Goal: Task Accomplishment & Management: Manage account settings

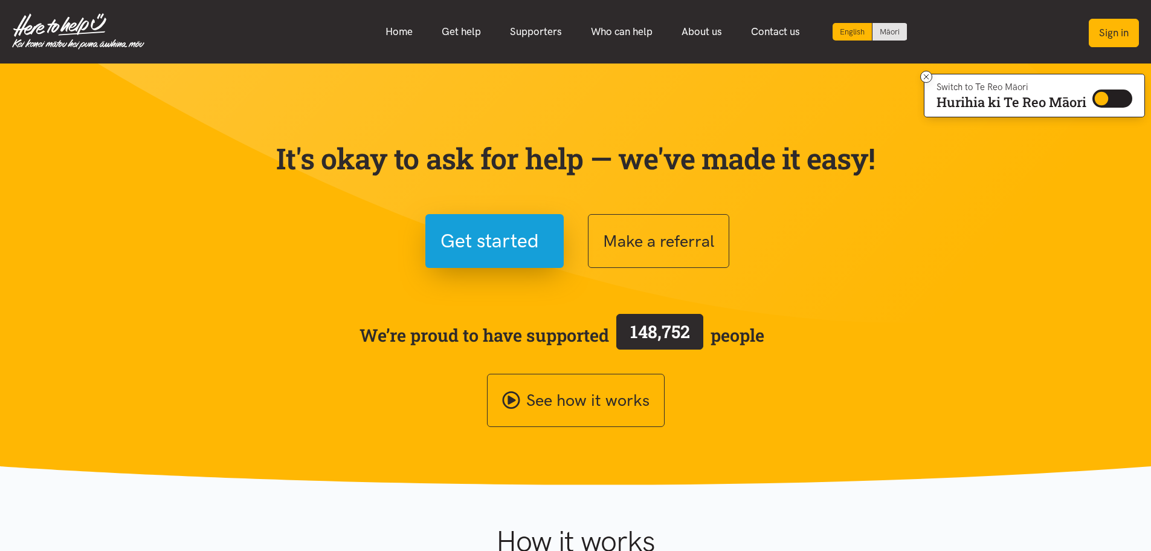
drag, startPoint x: 1118, startPoint y: 26, endPoint x: 1117, endPoint y: 33, distance: 7.3
click at [1117, 33] on button "Sign in" at bounding box center [1114, 33] width 50 height 28
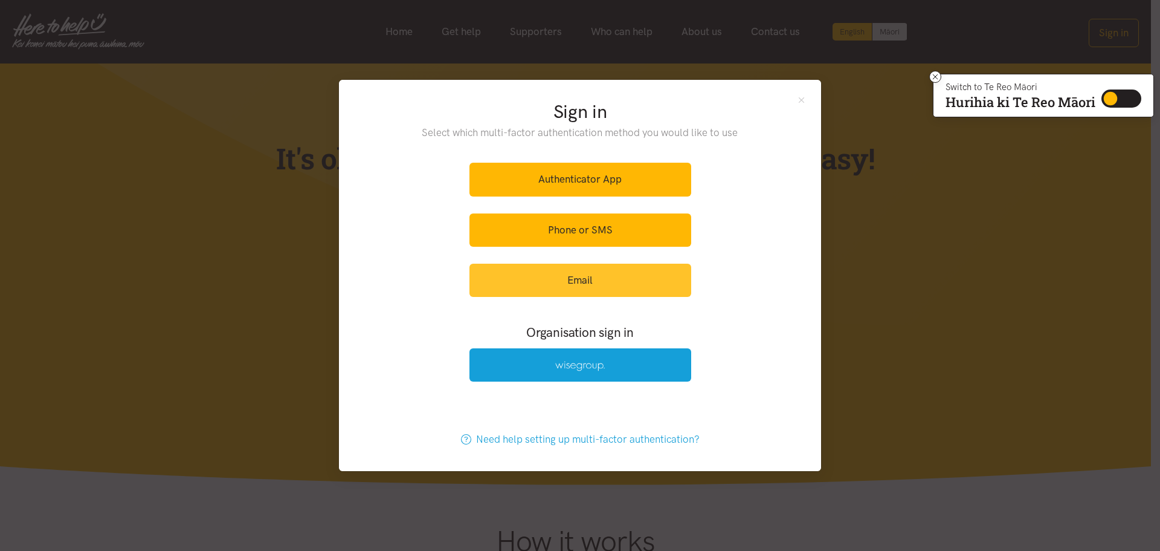
click at [613, 278] on link "Email" at bounding box center [581, 279] width 222 height 33
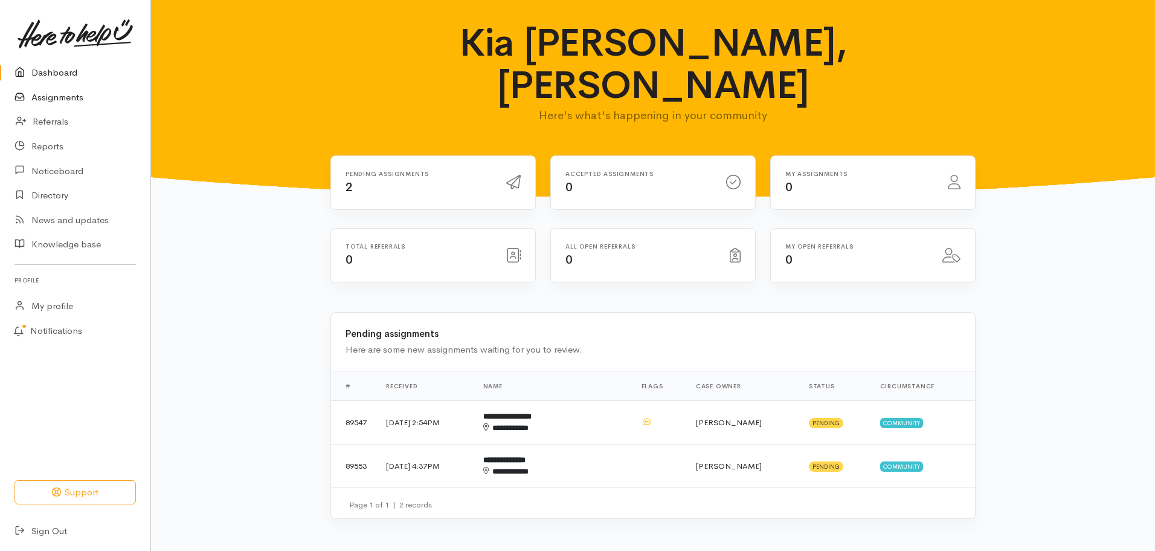
click at [84, 95] on link "Assignments" at bounding box center [75, 97] width 150 height 25
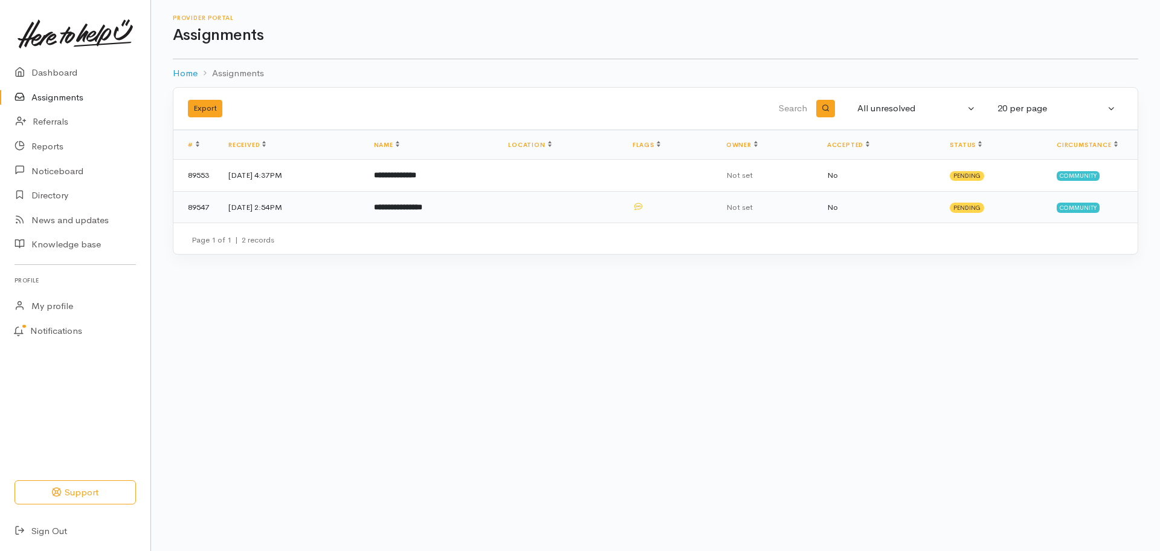
click at [422, 208] on b "**********" at bounding box center [398, 207] width 48 height 8
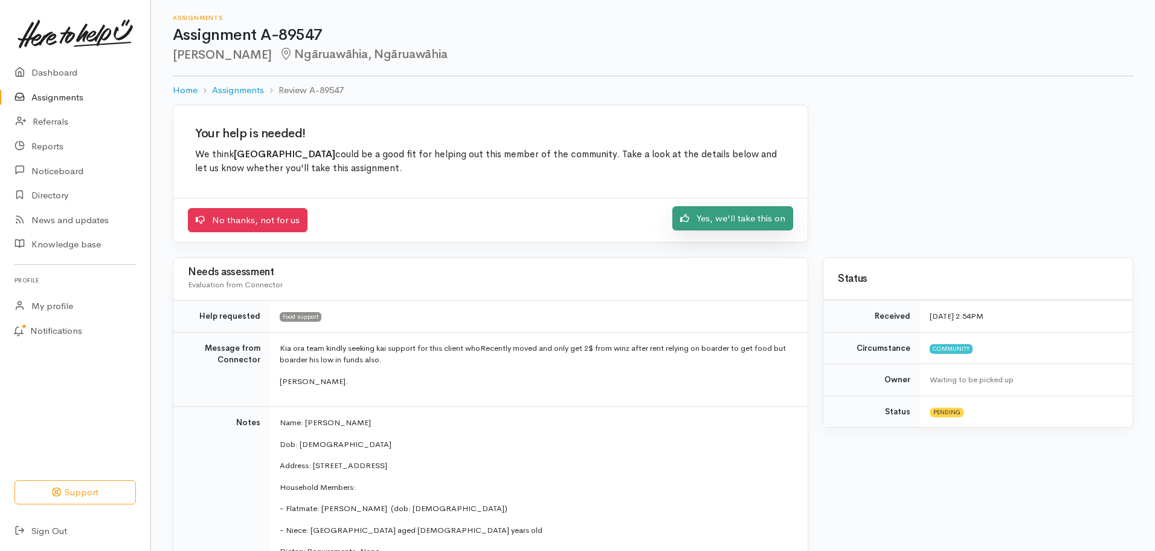
drag, startPoint x: 754, startPoint y: 221, endPoint x: 748, endPoint y: 224, distance: 7.0
click at [754, 221] on link "Yes, we'll take this on" at bounding box center [733, 218] width 121 height 25
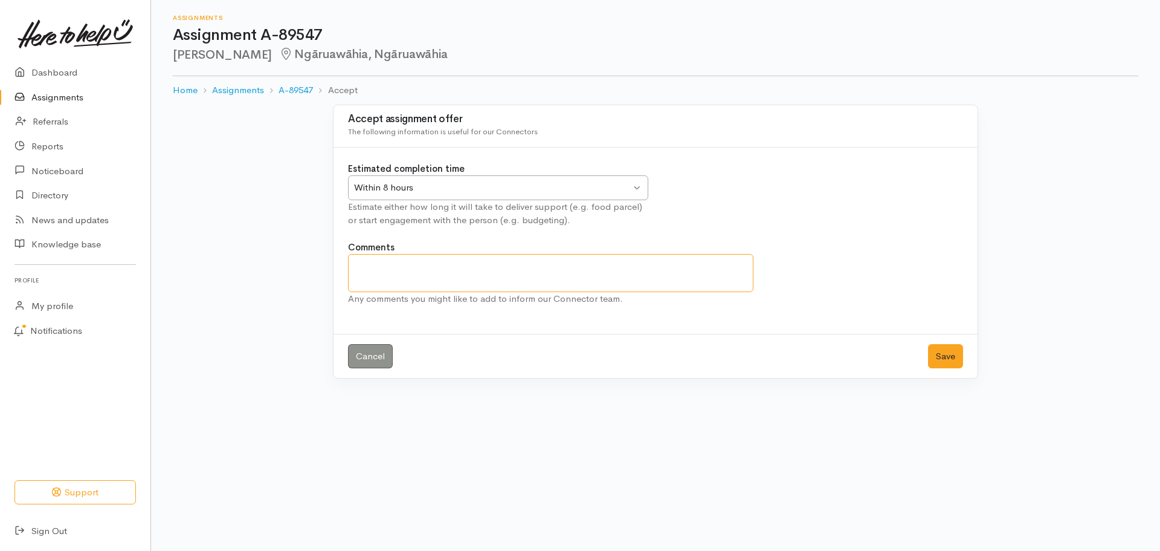
click at [714, 275] on textarea "Comments" at bounding box center [550, 273] width 405 height 38
type textarea "We will contact client"
click at [951, 358] on button "Save" at bounding box center [945, 356] width 35 height 25
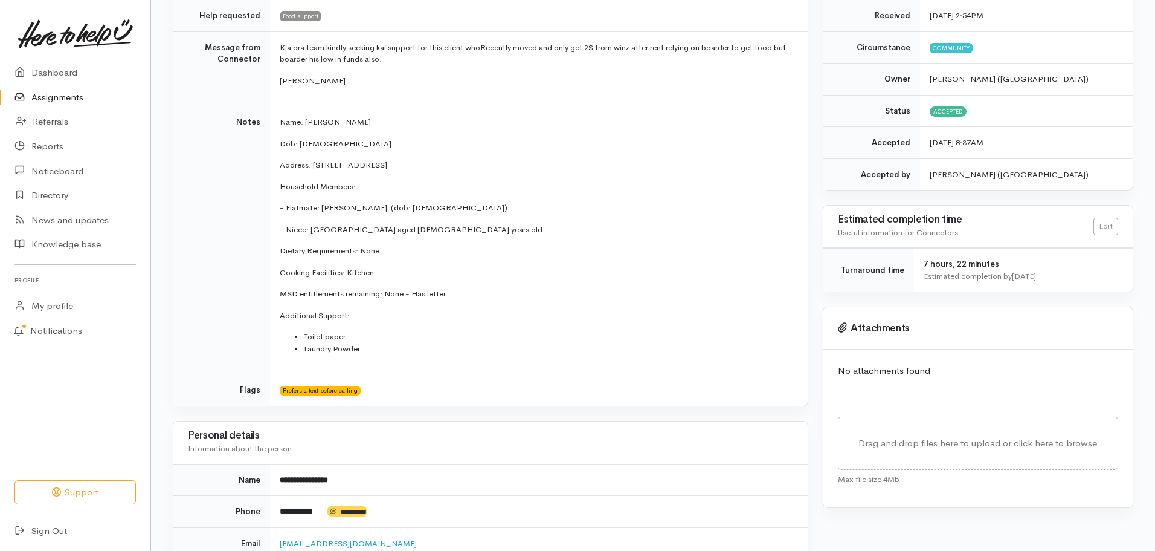
scroll to position [181, 0]
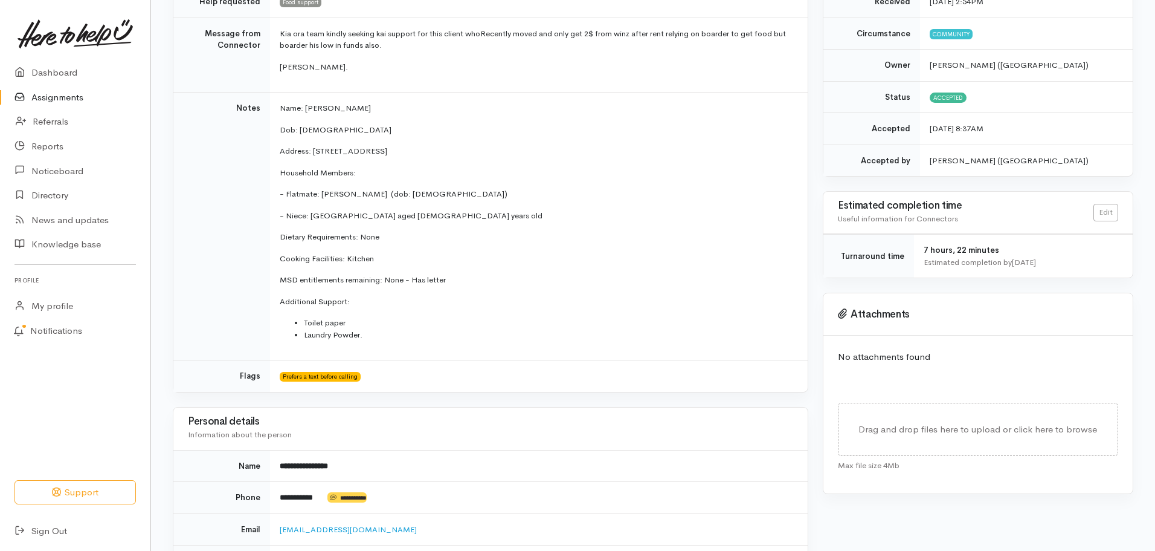
click at [82, 94] on link "Assignments" at bounding box center [75, 97] width 150 height 25
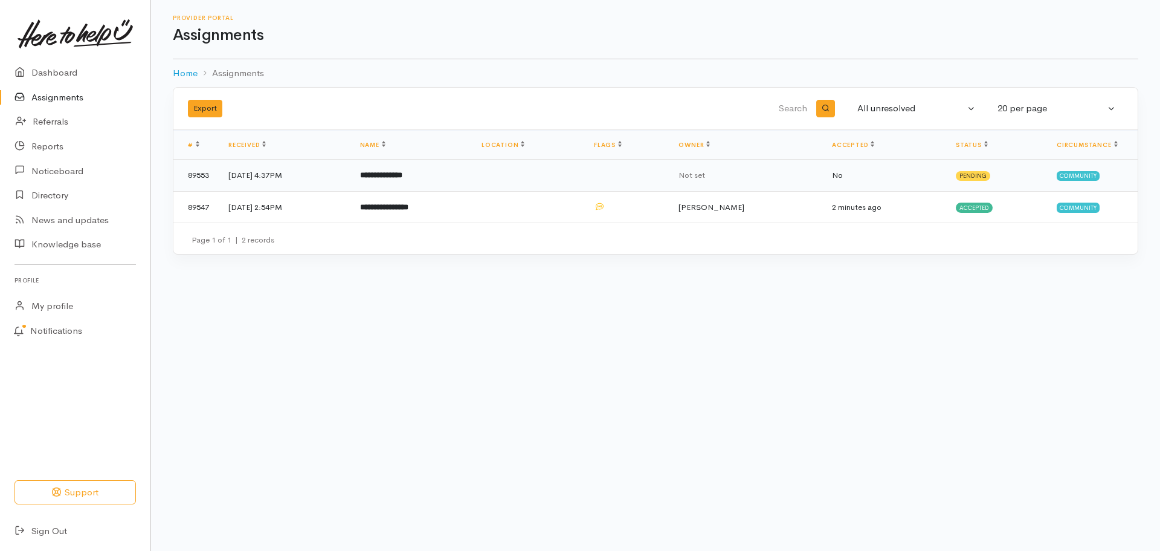
click at [402, 179] on b "**********" at bounding box center [381, 175] width 42 height 8
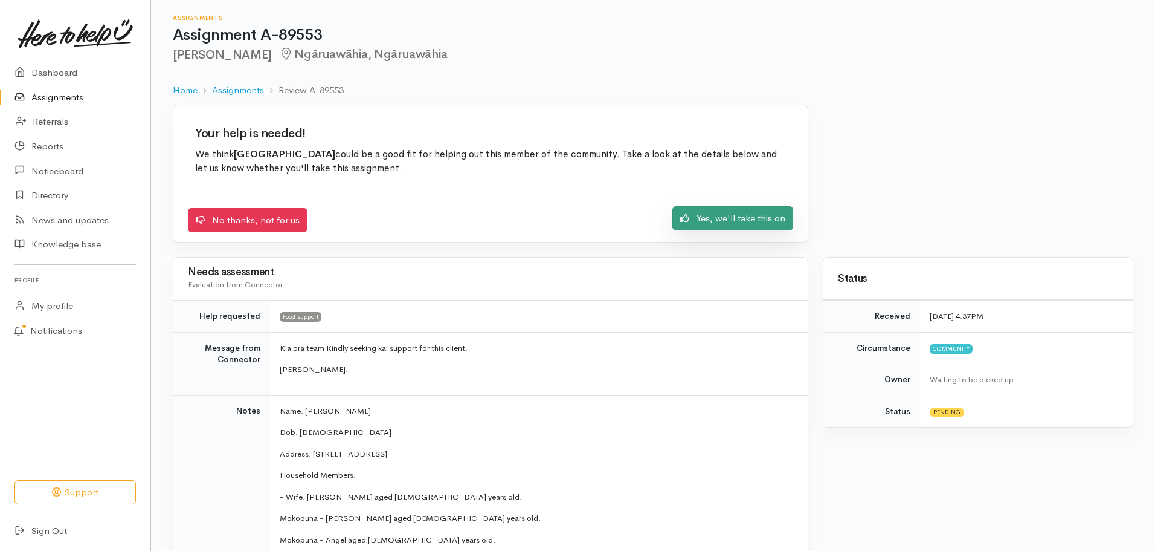
click at [702, 216] on link "Yes, we'll take this on" at bounding box center [733, 218] width 121 height 25
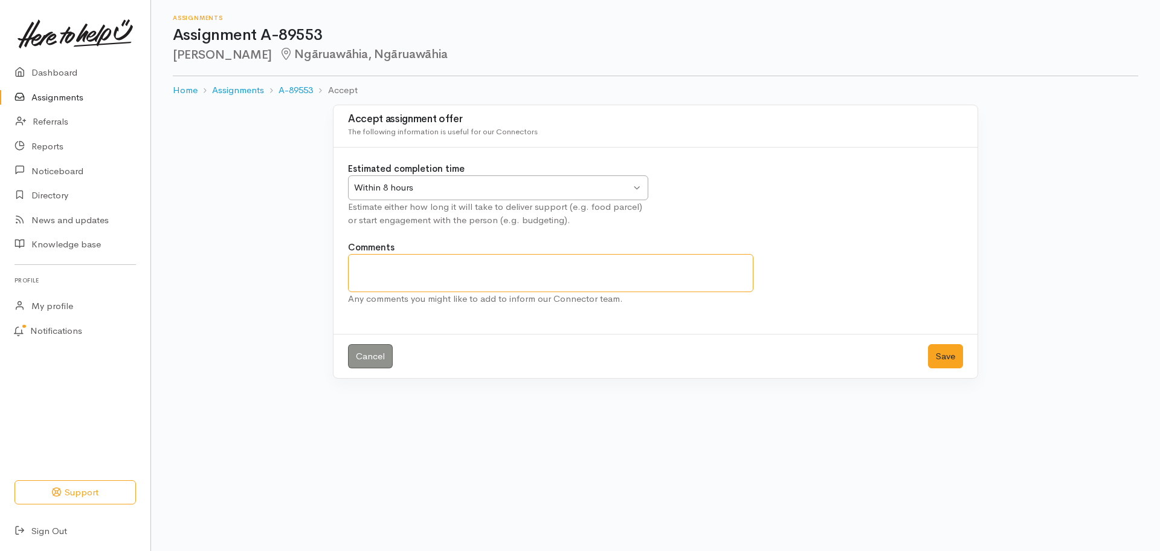
click at [540, 261] on textarea "Comments" at bounding box center [550, 273] width 405 height 38
click at [368, 267] on textarea "Wew will contact client" at bounding box center [550, 273] width 405 height 38
type textarea "We will contact client"
click at [949, 354] on button "Save" at bounding box center [945, 356] width 35 height 25
click at [74, 94] on link "Assignments" at bounding box center [75, 97] width 150 height 25
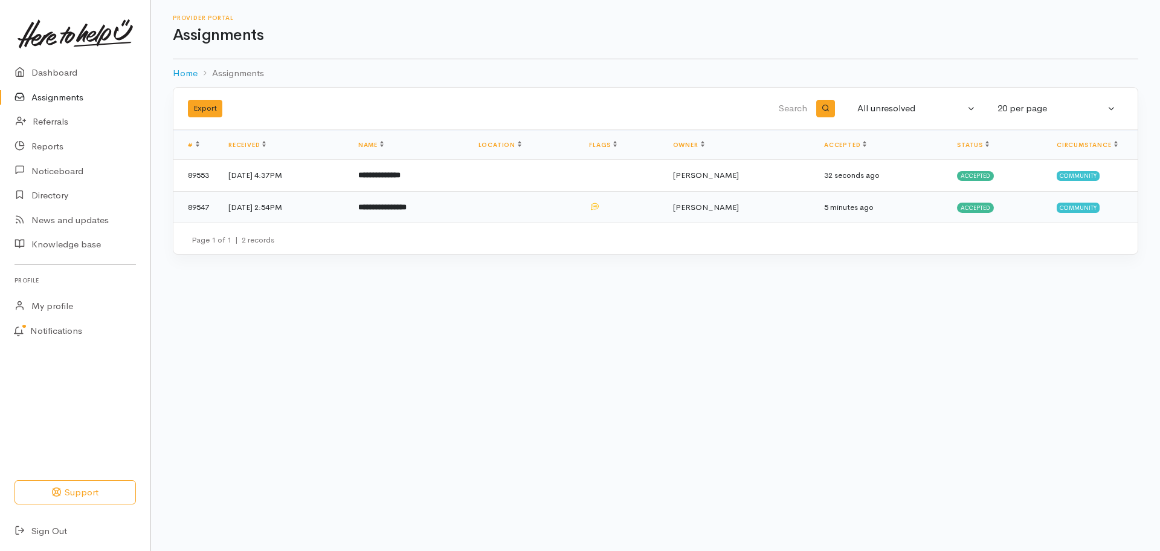
click at [405, 212] on td "**********" at bounding box center [409, 206] width 120 height 31
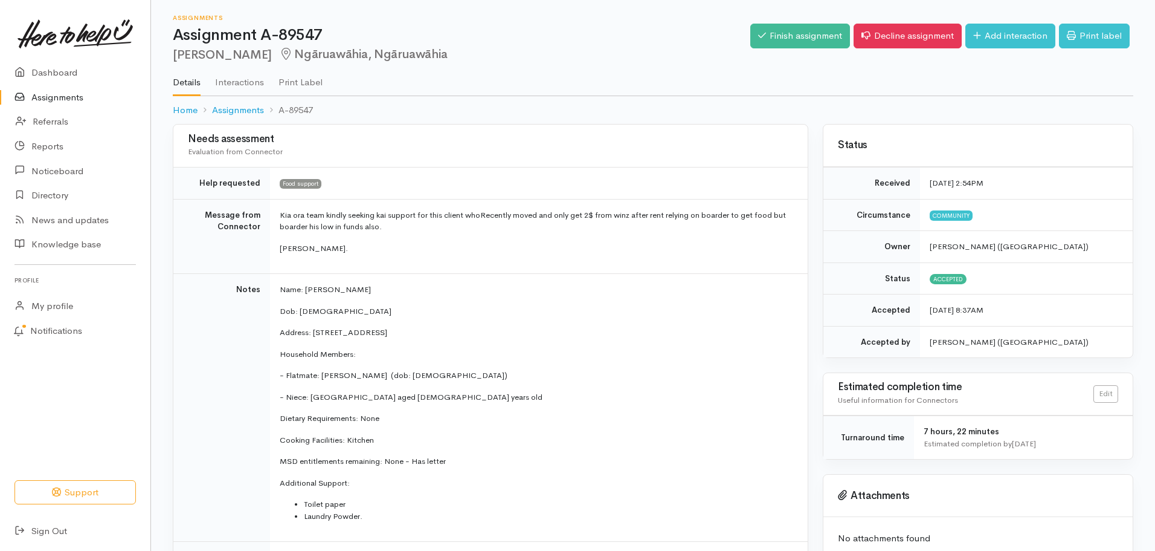
click at [73, 96] on link "Assignments" at bounding box center [75, 97] width 150 height 25
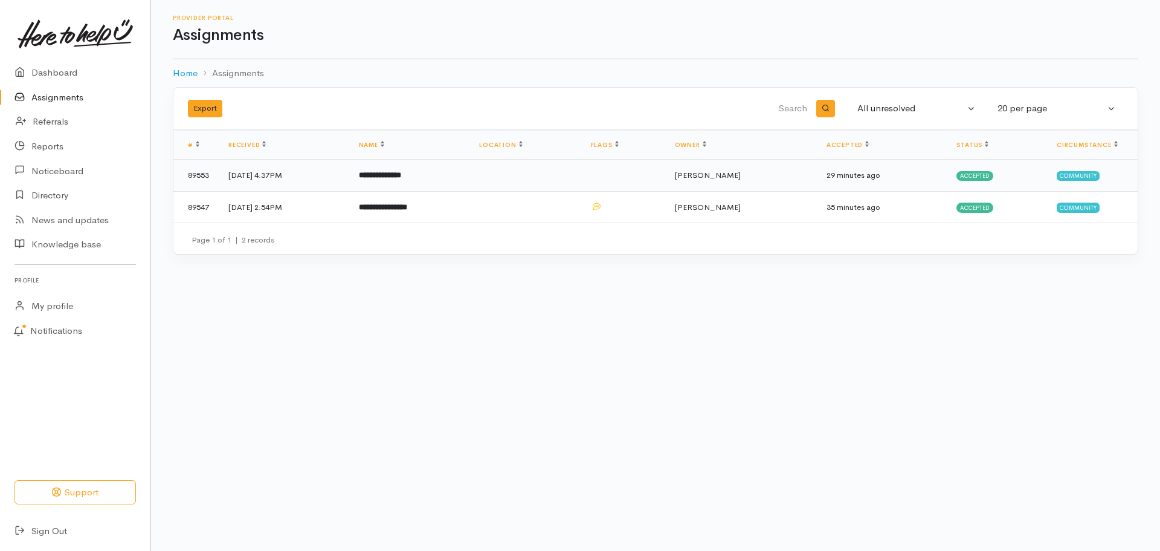
click at [282, 173] on td "8 Oct 2025, 4:37PM" at bounding box center [284, 176] width 131 height 32
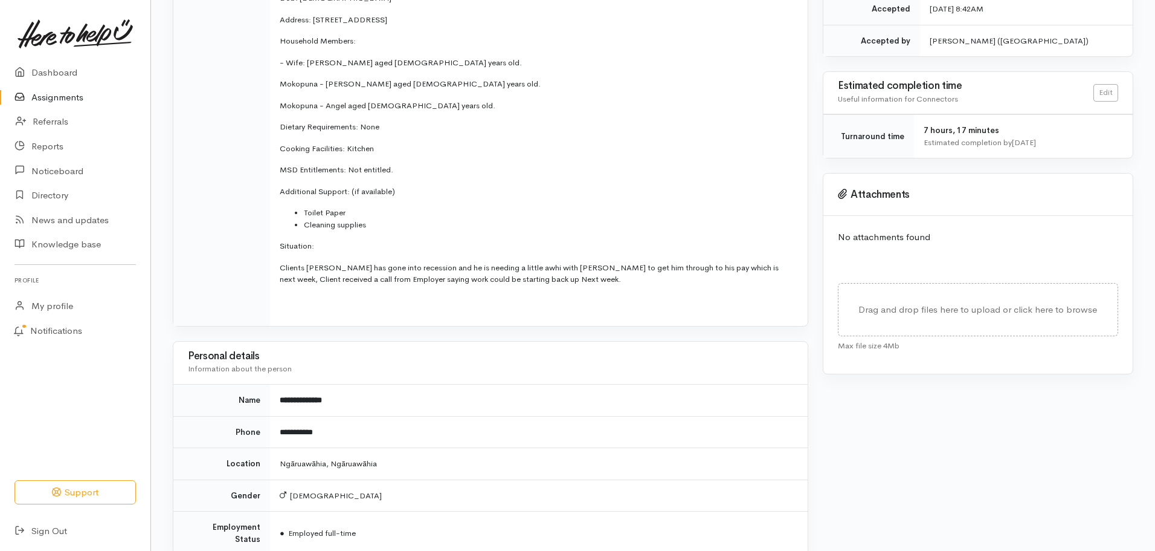
scroll to position [302, 0]
drag, startPoint x: 279, startPoint y: 430, endPoint x: 329, endPoint y: 431, distance: 50.8
click at [329, 431] on td "**********" at bounding box center [539, 431] width 538 height 32
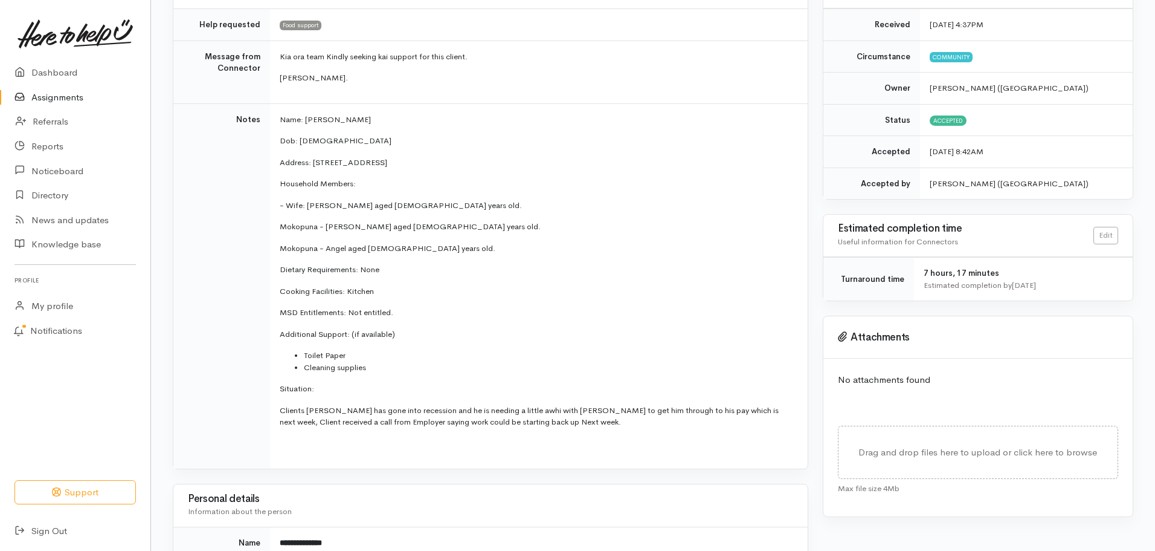
scroll to position [0, 0]
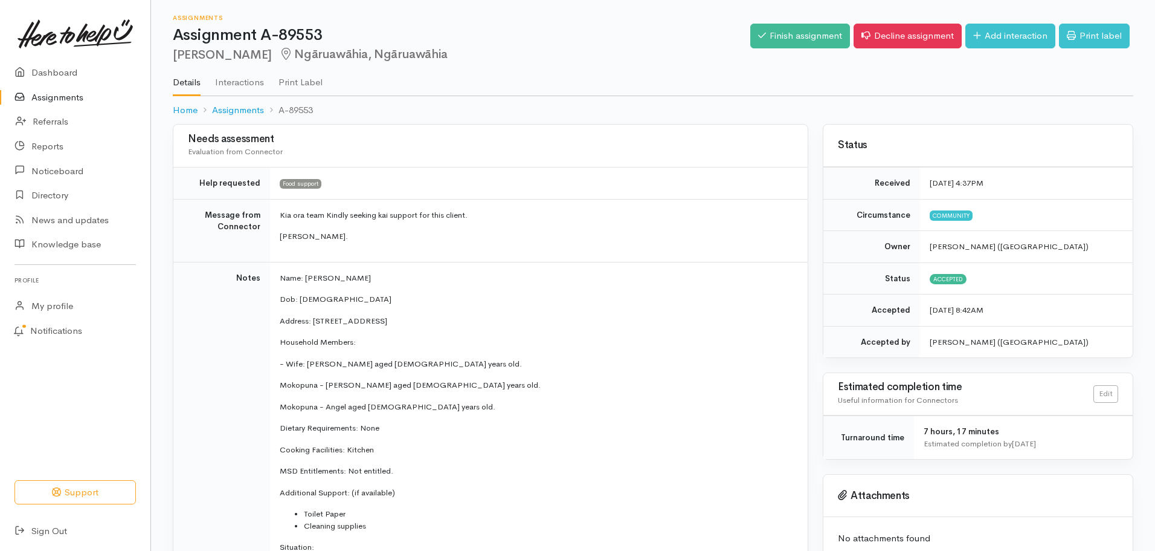
click at [83, 95] on link "Assignments" at bounding box center [75, 97] width 150 height 25
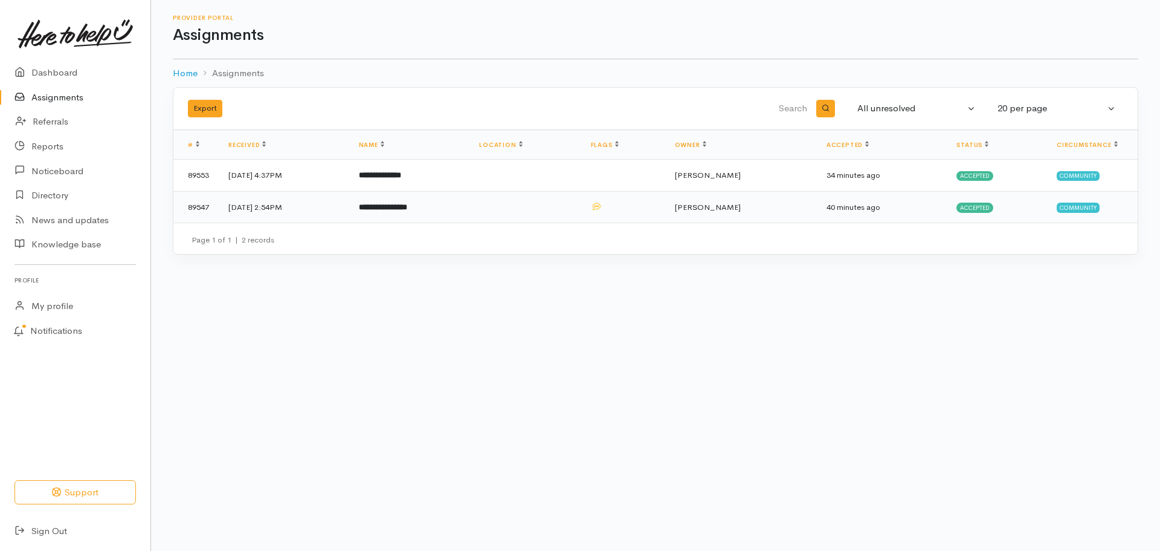
click at [407, 205] on b "**********" at bounding box center [383, 207] width 48 height 8
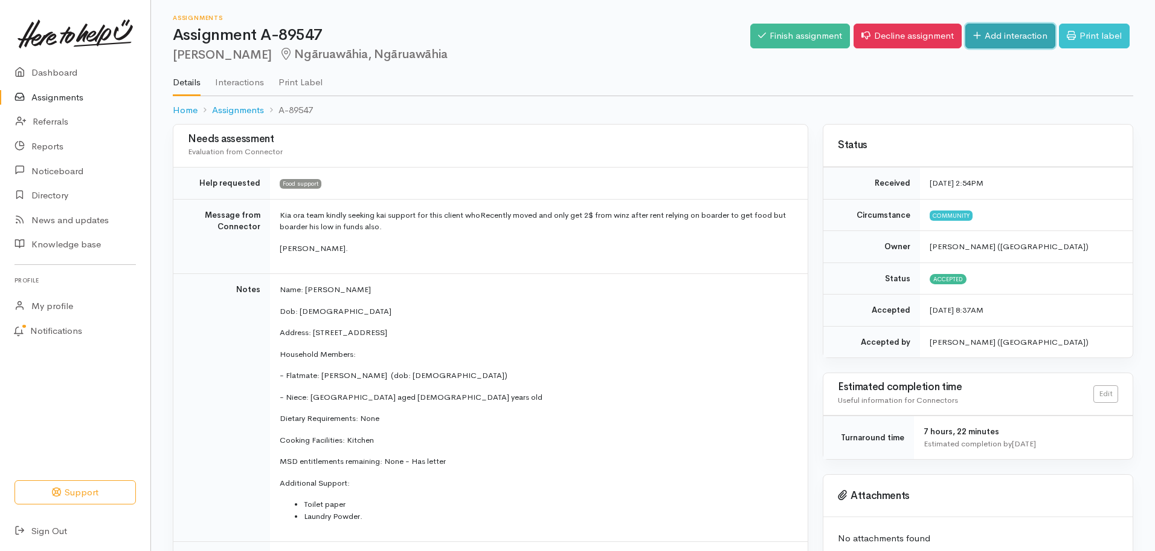
click at [1028, 39] on link "Add interaction" at bounding box center [1011, 36] width 90 height 25
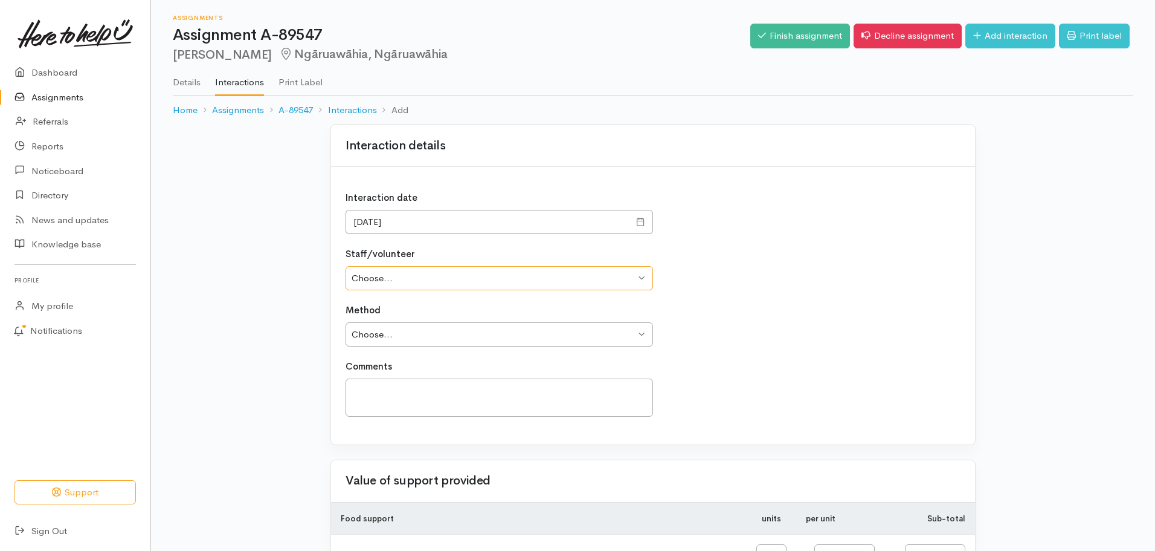
click at [644, 281] on select "Choose... Anne Ramsay Venessa Rice Stephanie Goodman" at bounding box center [500, 278] width 308 height 25
select select "1802"
click at [346, 266] on select "Choose... Anne Ramsay Venessa Rice Stephanie Goodman" at bounding box center [500, 278] width 308 height 25
click at [639, 338] on select "Choose... Phone Visit Other" at bounding box center [500, 334] width 308 height 25
select select "1"
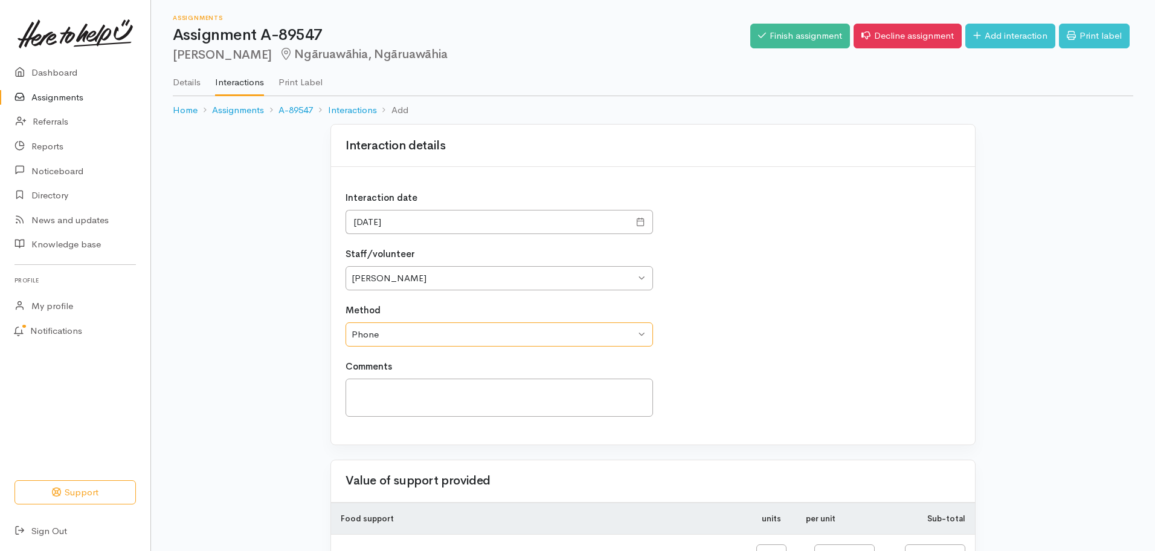
click at [346, 322] on select "Choose... Phone Visit Other" at bounding box center [500, 334] width 308 height 25
click at [462, 396] on textarea at bounding box center [500, 397] width 308 height 38
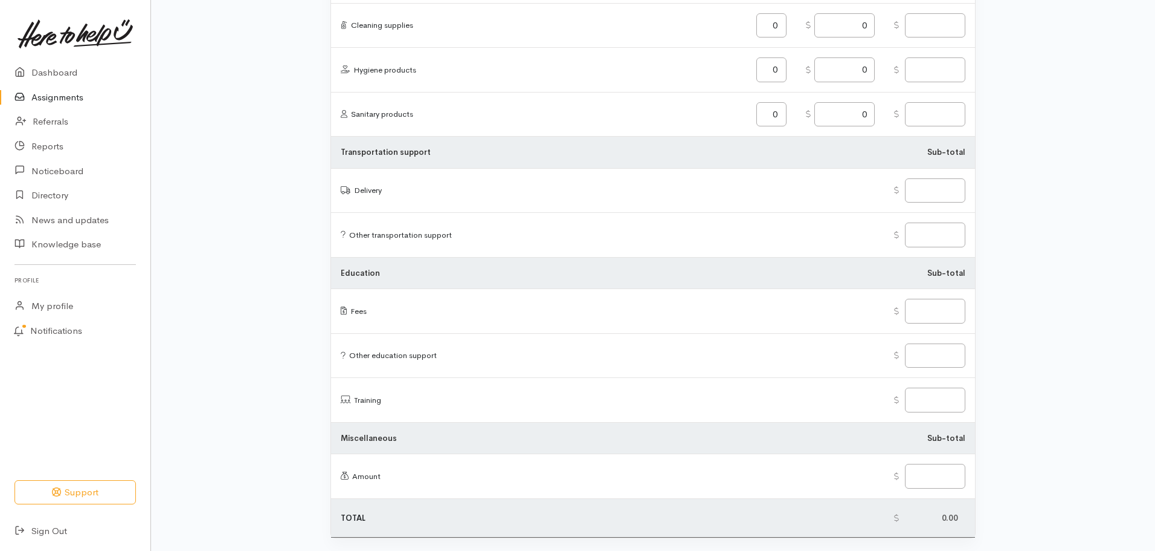
scroll to position [1395, 0]
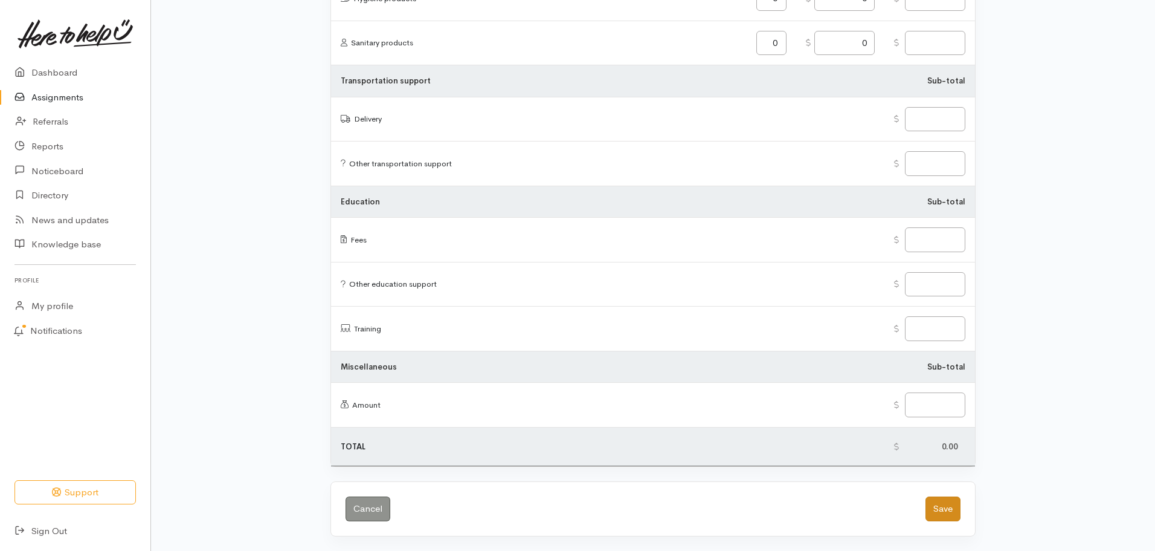
type textarea "I have called Bobby Jo, no answer, Left a voice message."
click at [945, 501] on button "Save" at bounding box center [943, 508] width 35 height 25
